Goal: Navigation & Orientation: Go to known website

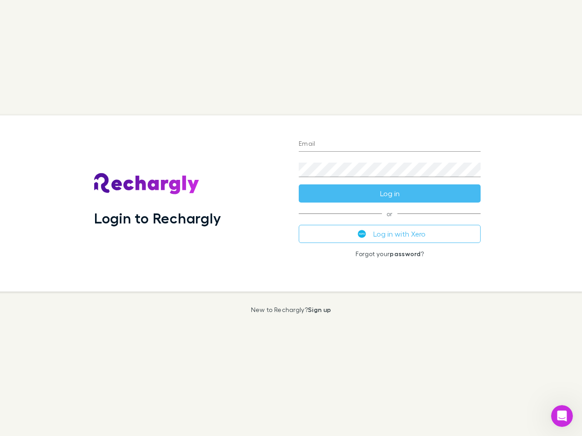
click at [291, 218] on div "Login to Rechargly" at bounding box center [189, 203] width 204 height 176
click at [389, 144] on input "Email" at bounding box center [389, 144] width 182 height 15
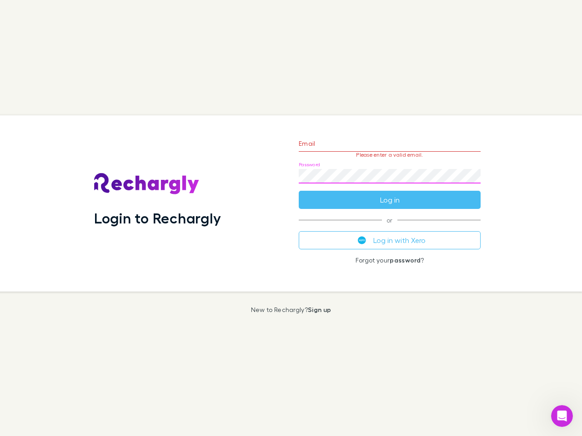
click at [389, 194] on form "Email Please enter a valid email. Password Log in" at bounding box center [389, 169] width 182 height 79
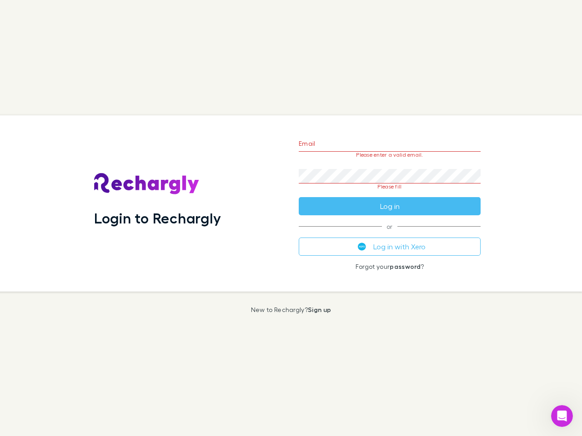
click at [389, 234] on div "Email Please enter a valid email. Password Please fill Log in or Log in with Xe…" at bounding box center [389, 203] width 196 height 176
